Goal: Transaction & Acquisition: Purchase product/service

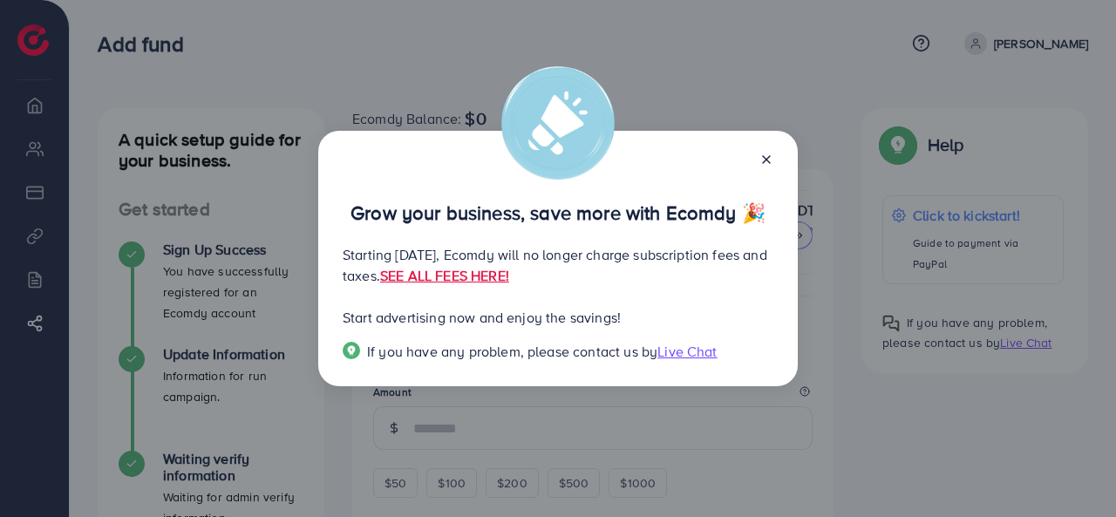
click at [769, 160] on icon at bounding box center [766, 160] width 14 height 14
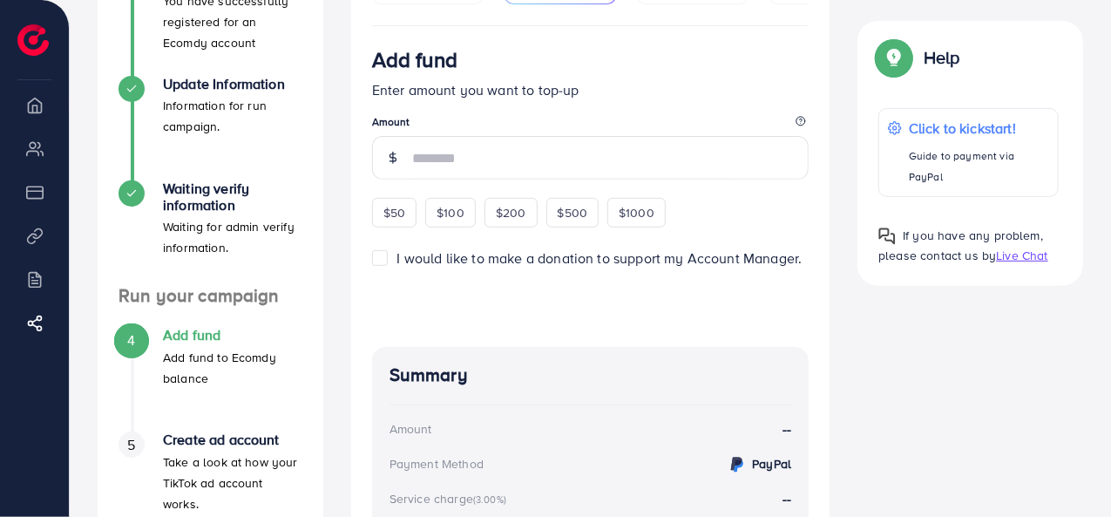
scroll to position [336, 0]
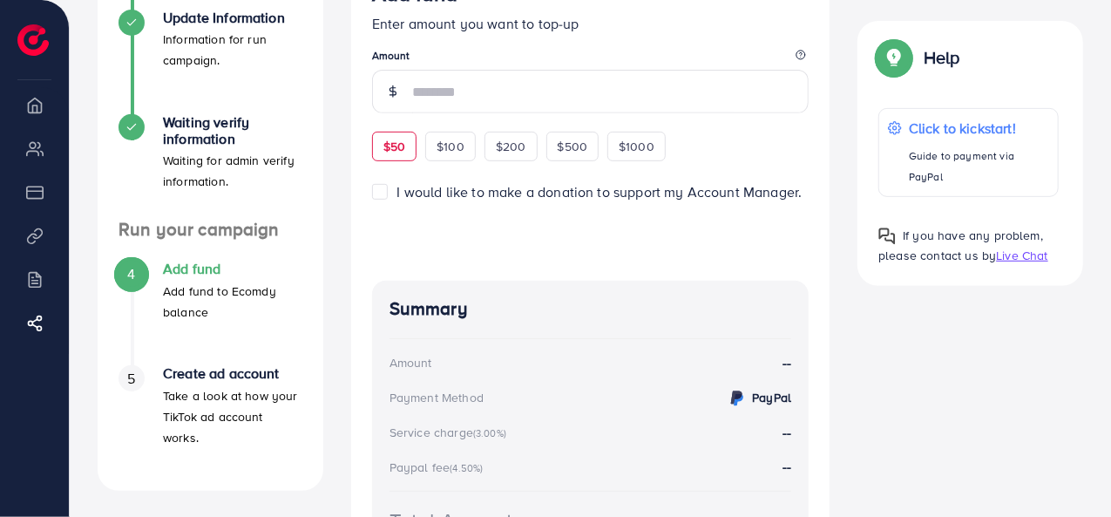
click at [397, 144] on span "$50" at bounding box center [395, 146] width 22 height 17
type input "**"
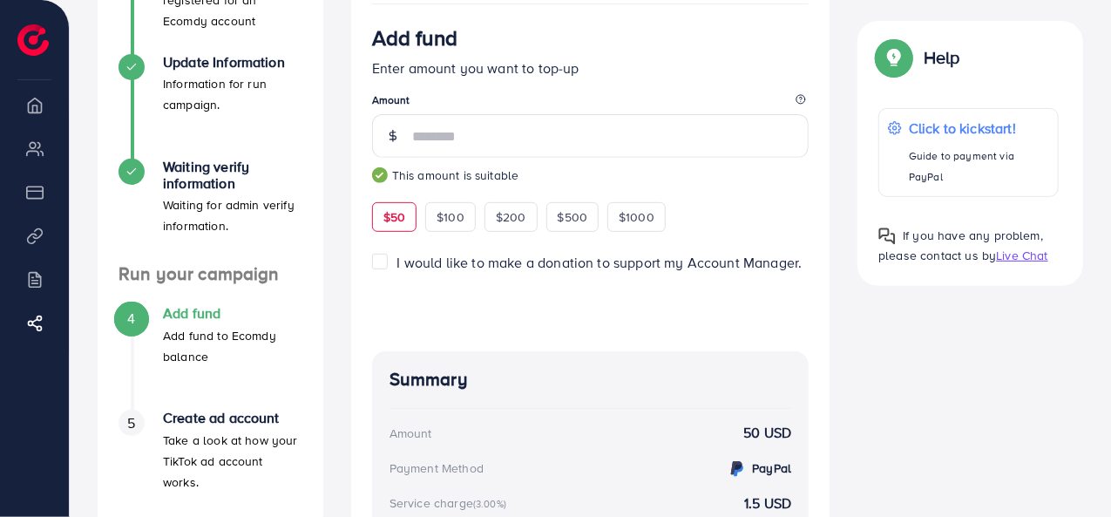
scroll to position [188, 0]
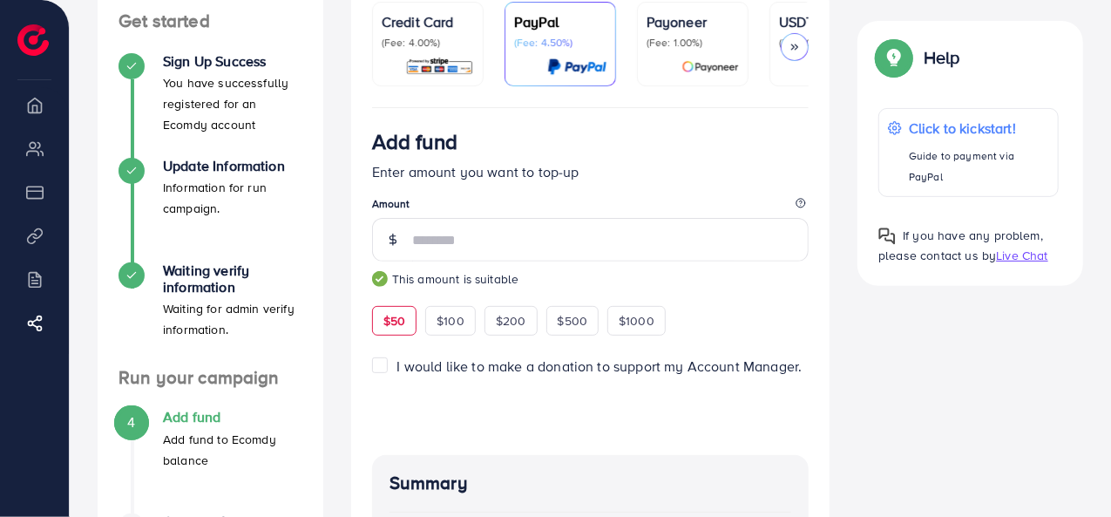
click at [779, 29] on p "USDT" at bounding box center [825, 21] width 92 height 21
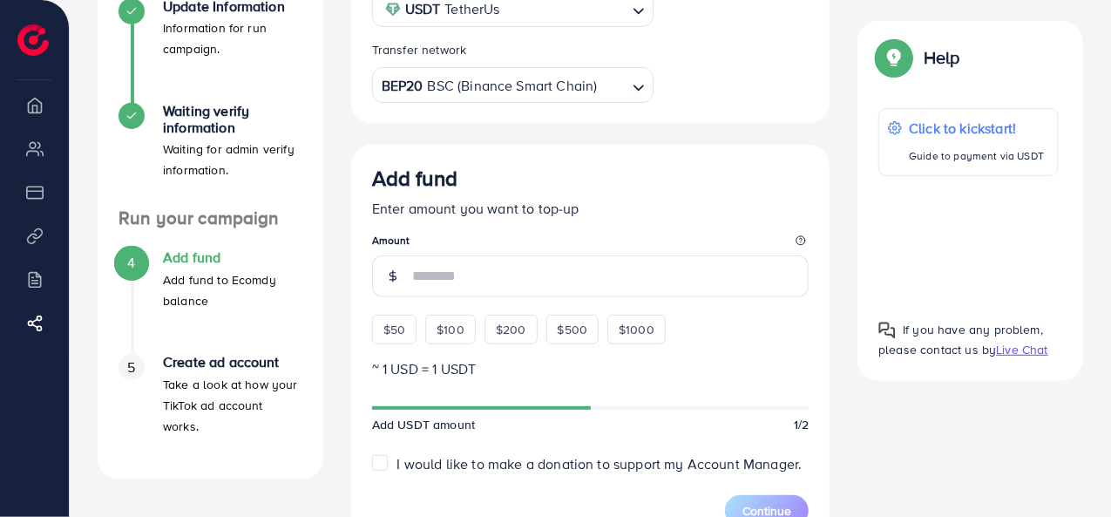
scroll to position [363, 0]
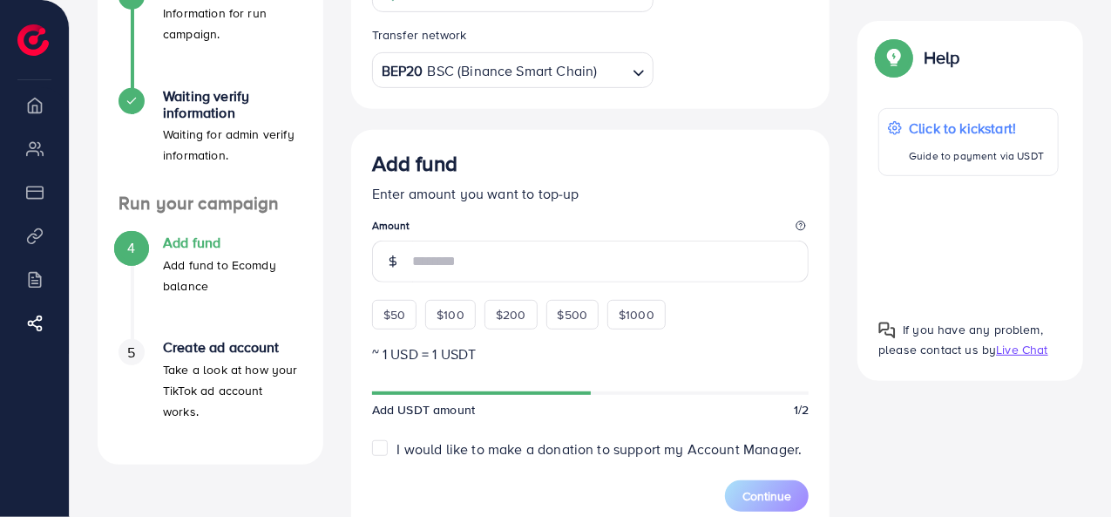
click at [399, 320] on span "$50" at bounding box center [395, 314] width 22 height 17
type input "**"
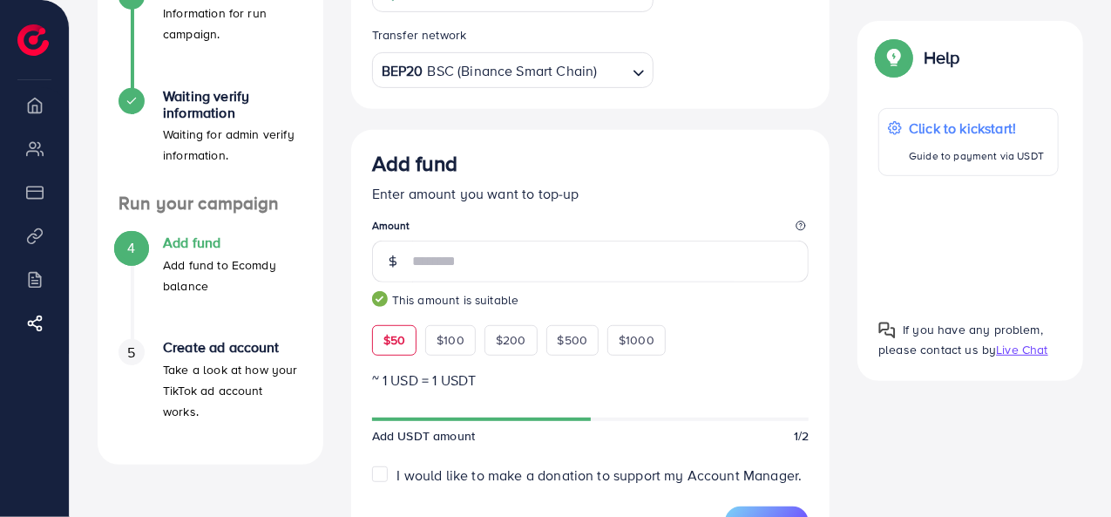
click at [697, 302] on small "This amount is suitable" at bounding box center [591, 299] width 438 height 17
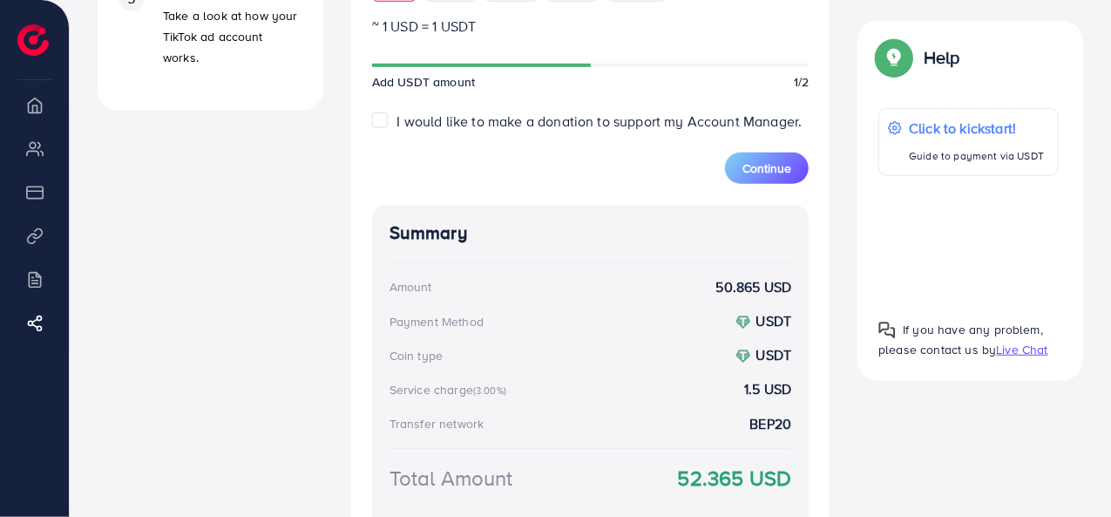
scroll to position [711, 0]
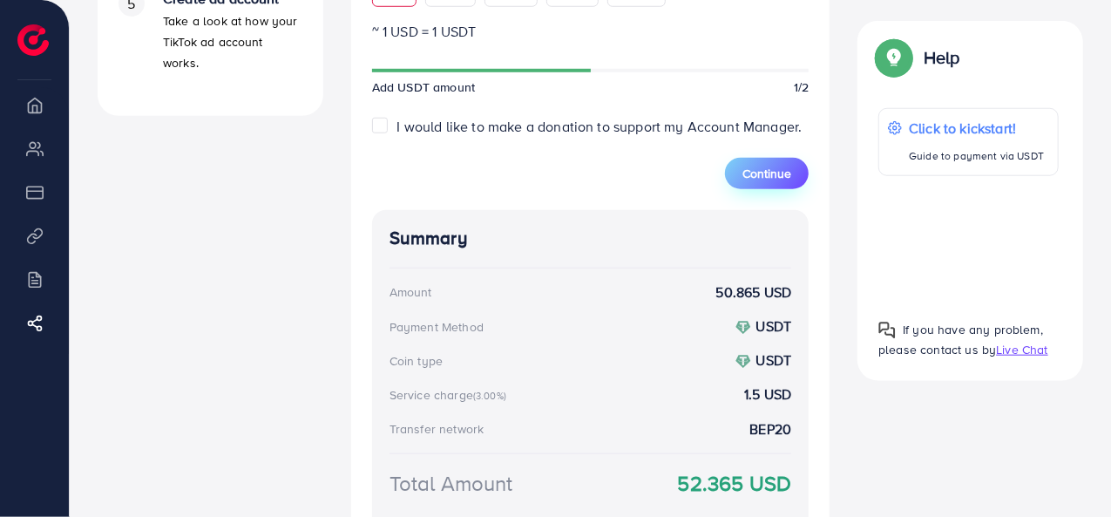
click at [769, 173] on span "Continue" at bounding box center [767, 173] width 49 height 17
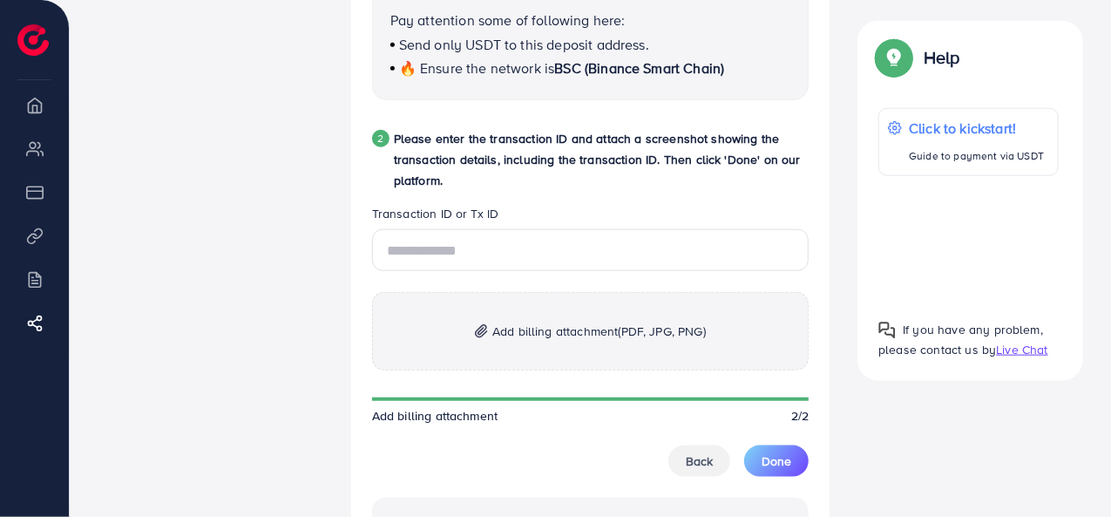
scroll to position [884, 0]
